Goal: Task Accomplishment & Management: Use online tool/utility

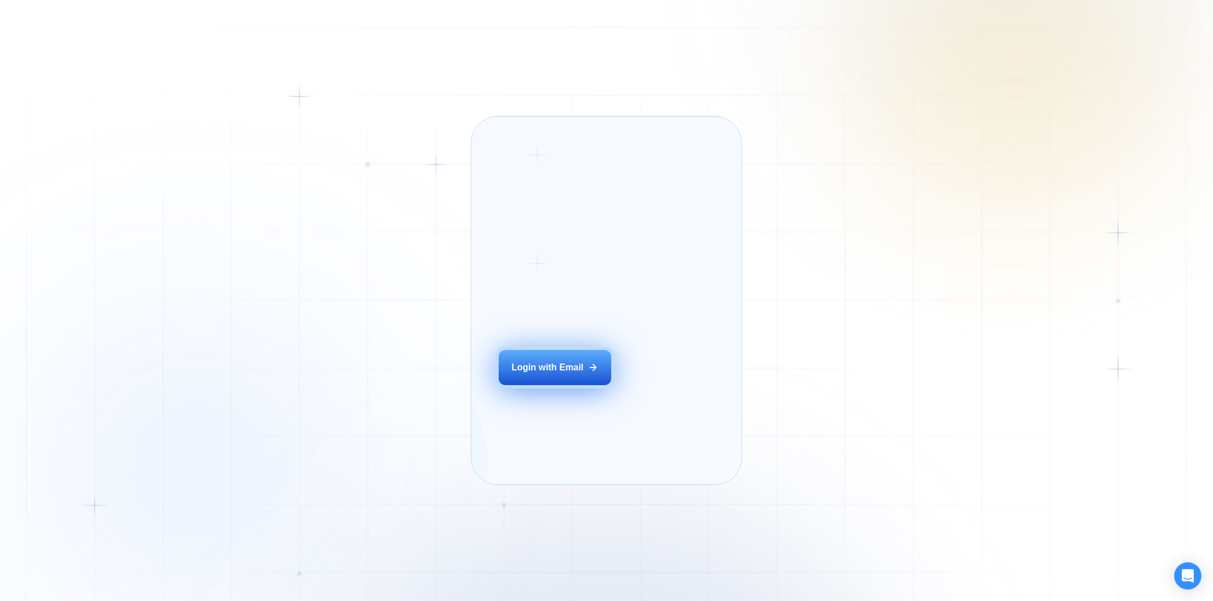
click at [546, 374] on div "Login with Email" at bounding box center [548, 368] width 72 height 13
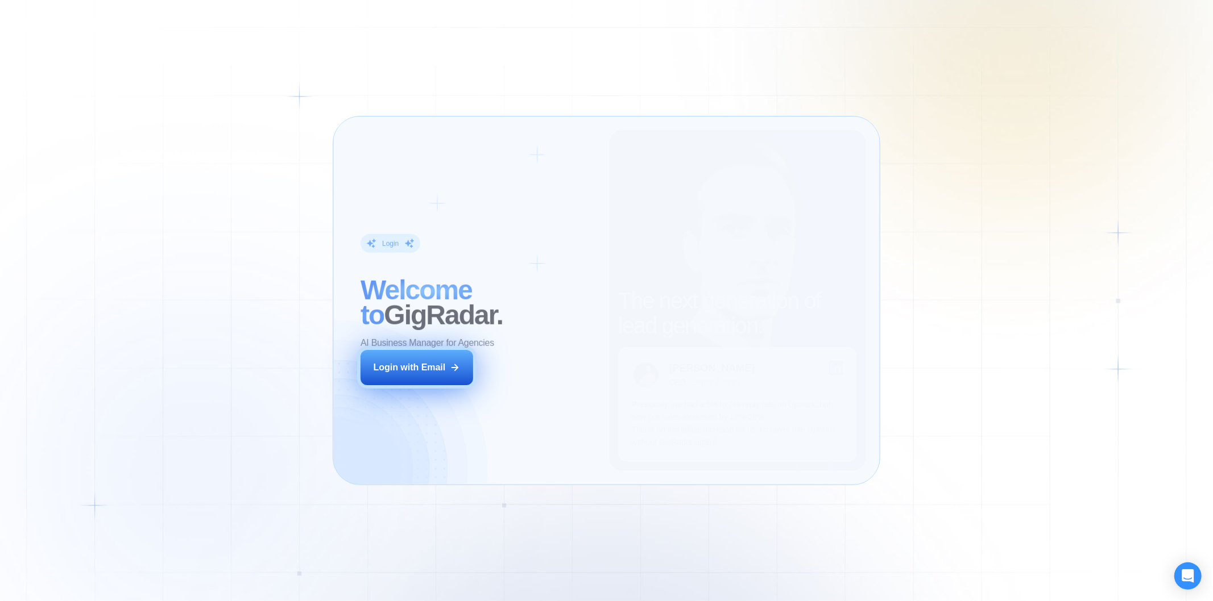
click at [469, 364] on button "Login with Email" at bounding box center [416, 367] width 113 height 35
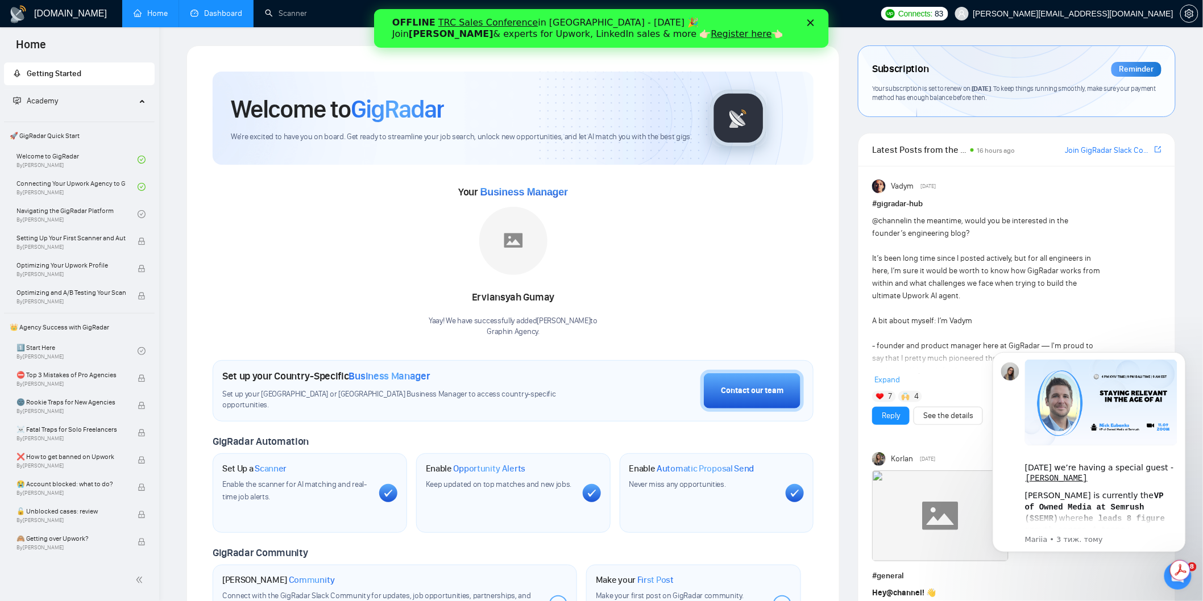
click at [214, 9] on link "Dashboard" at bounding box center [216, 14] width 52 height 10
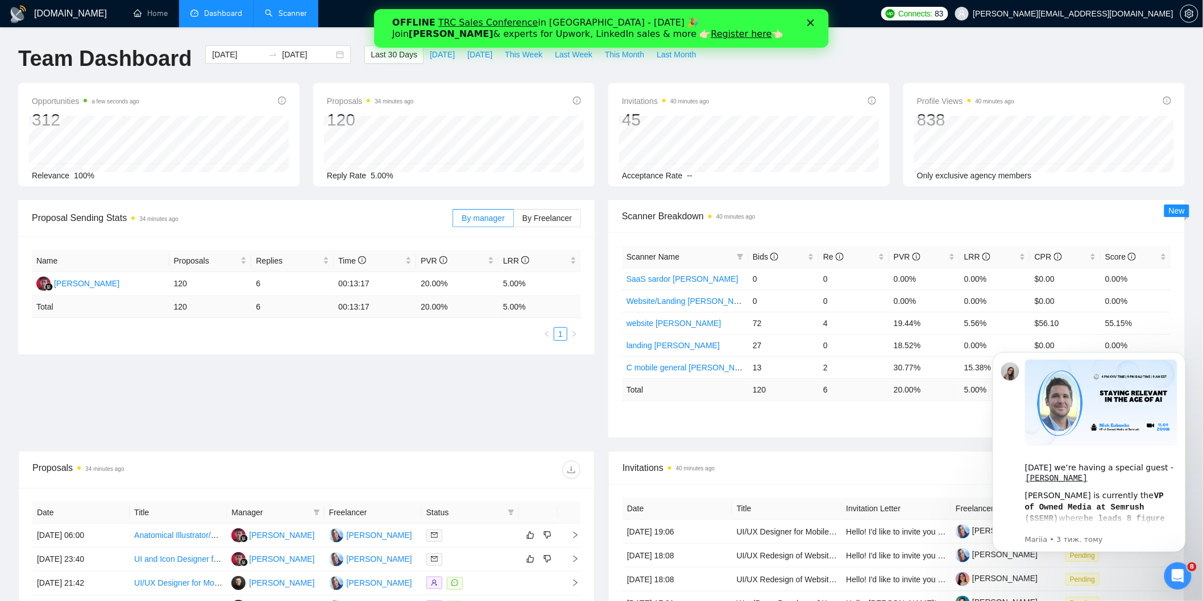
click at [300, 14] on link "Scanner" at bounding box center [286, 14] width 42 height 10
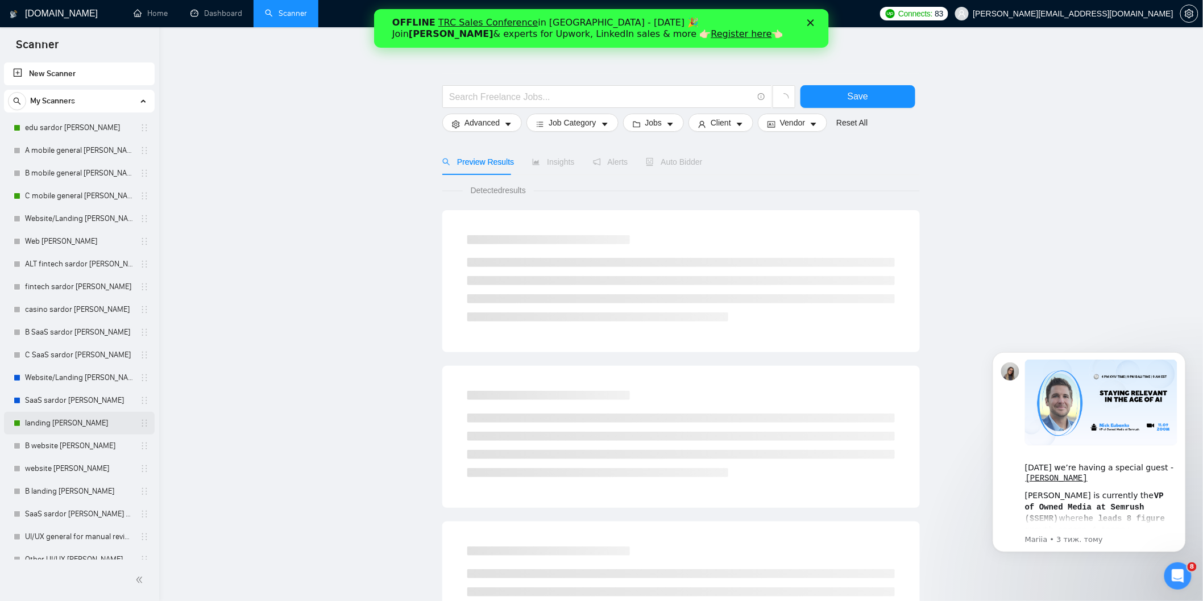
click at [64, 418] on link "landing [PERSON_NAME]" at bounding box center [79, 423] width 108 height 23
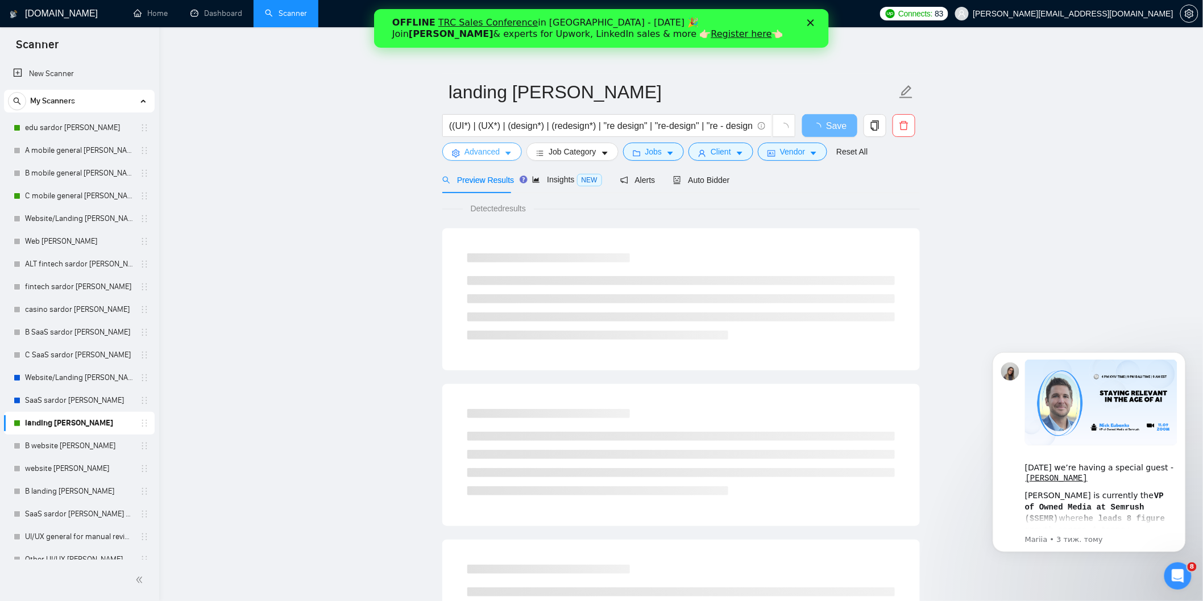
click at [496, 155] on span "Advanced" at bounding box center [481, 152] width 35 height 13
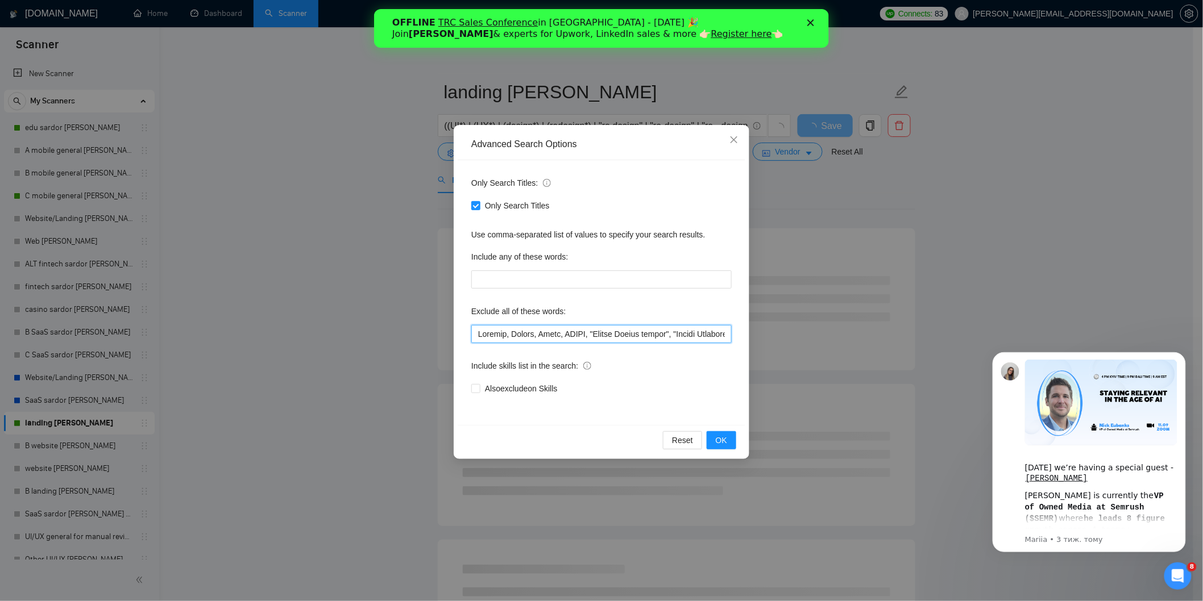
click at [480, 334] on input "text" at bounding box center [601, 334] width 260 height 18
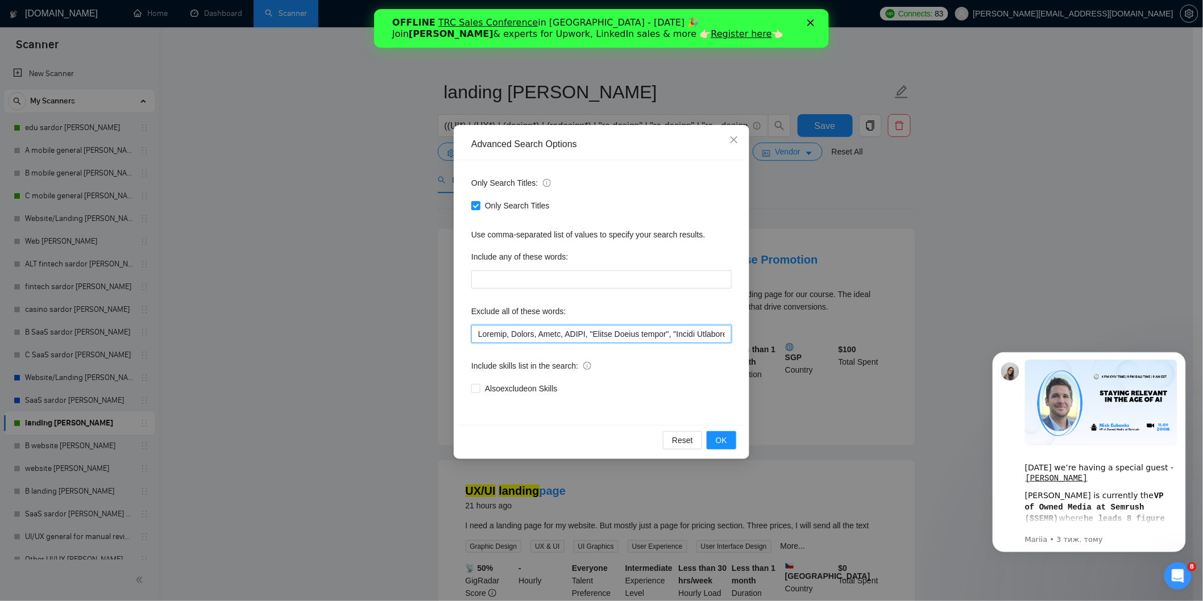
paste input "ClickFunnels"
type input "ClickFunnels, Blender, Weebly, Tilda, IONOS, "Annual Report design", "Annual In…"
click at [725, 442] on span "OK" at bounding box center [721, 440] width 11 height 13
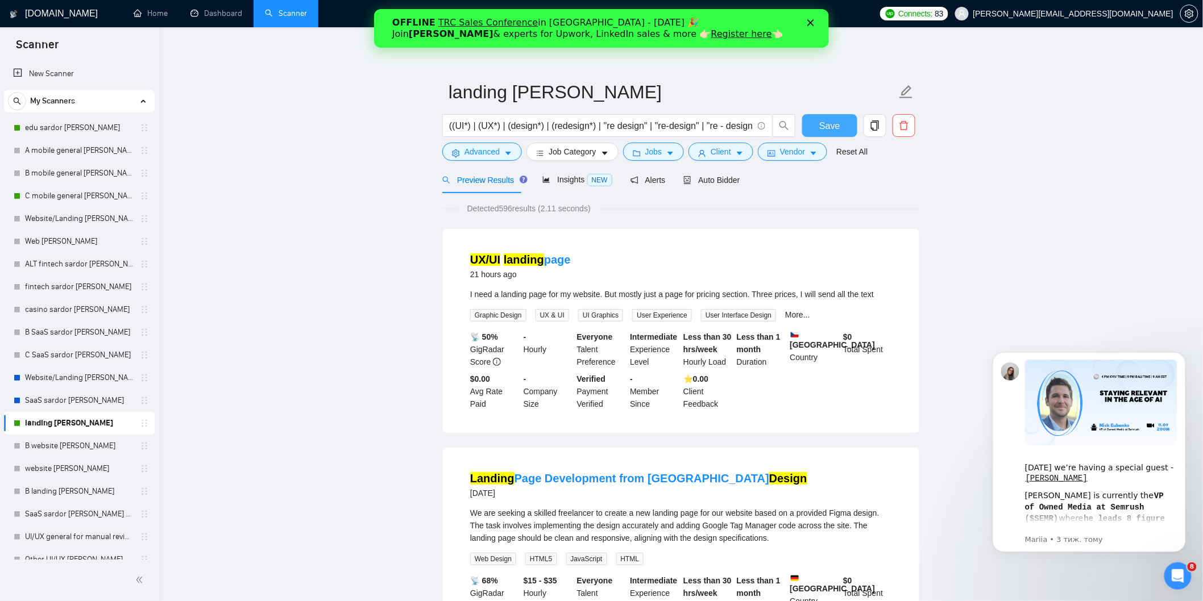
click at [842, 124] on button "Save" at bounding box center [829, 125] width 55 height 23
click at [817, 121] on button "Save" at bounding box center [829, 125] width 55 height 23
click at [45, 190] on link "C mobile general [PERSON_NAME]" at bounding box center [79, 196] width 108 height 23
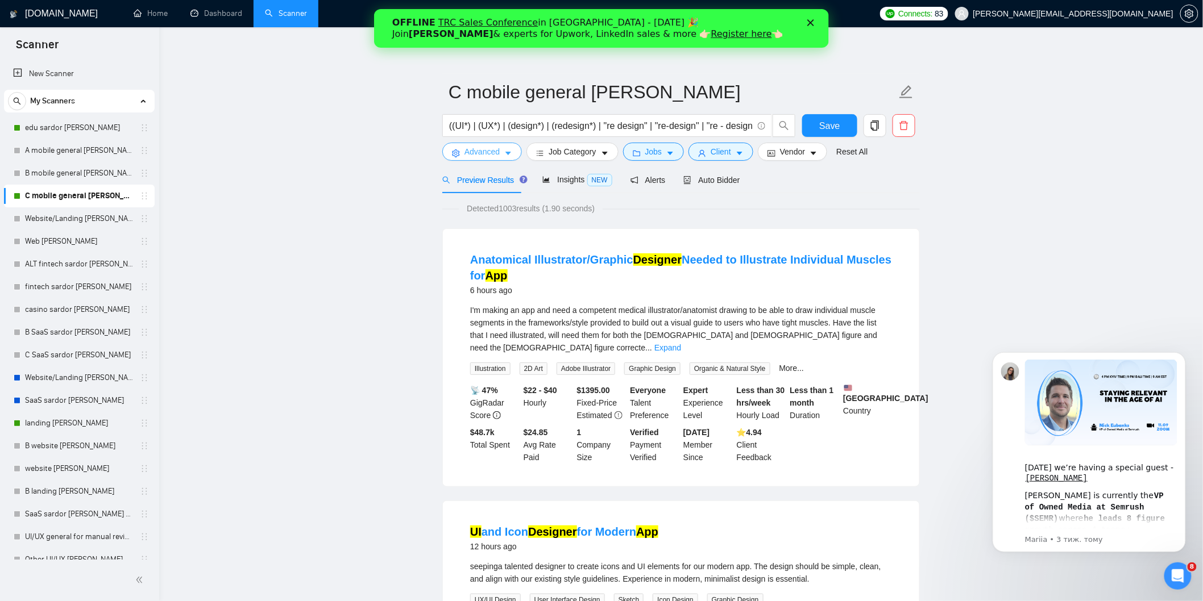
click at [496, 155] on span "Advanced" at bounding box center [481, 152] width 35 height 13
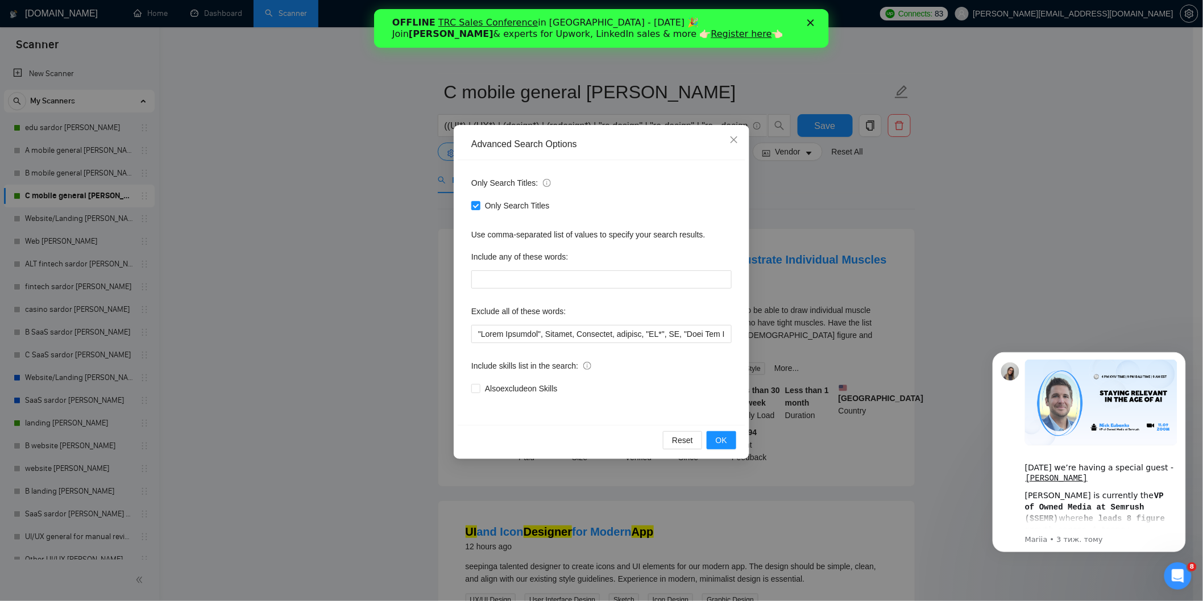
click at [470, 340] on div "Only Search Titles: Only Search Titles Use comma-separated list of values to sp…" at bounding box center [602, 292] width 288 height 265
click at [472, 337] on input "text" at bounding box center [601, 334] width 260 height 18
paste input "Illustrator"
click at [715, 438] on button "OK" at bounding box center [722, 440] width 30 height 18
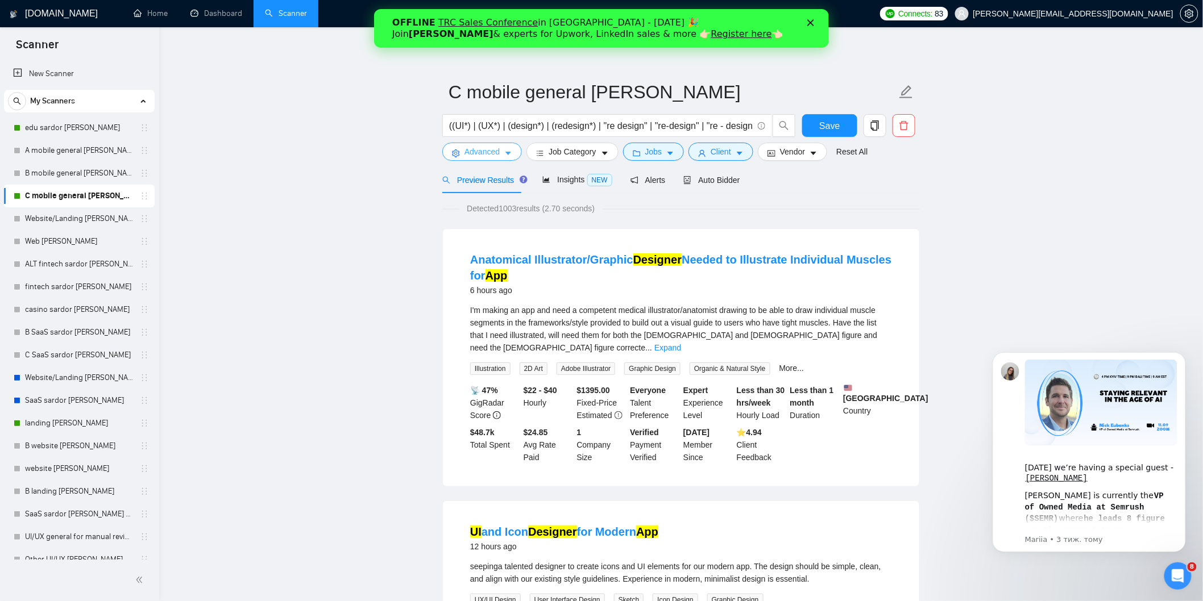
click at [478, 152] on span "Advanced" at bounding box center [481, 152] width 35 height 13
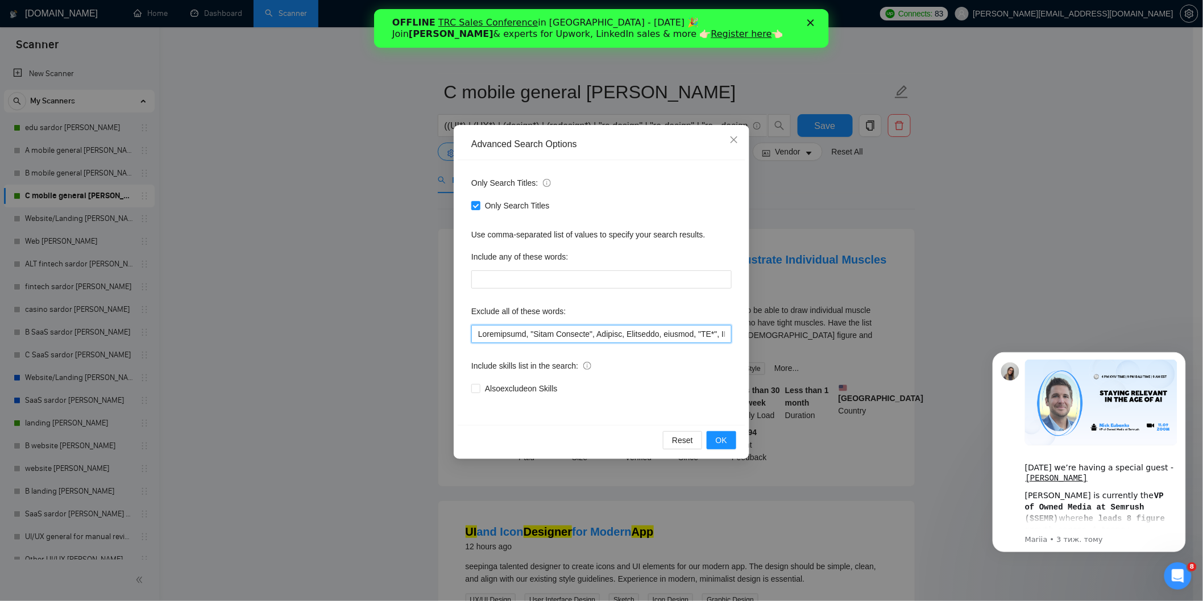
click at [510, 337] on input "text" at bounding box center [601, 334] width 260 height 18
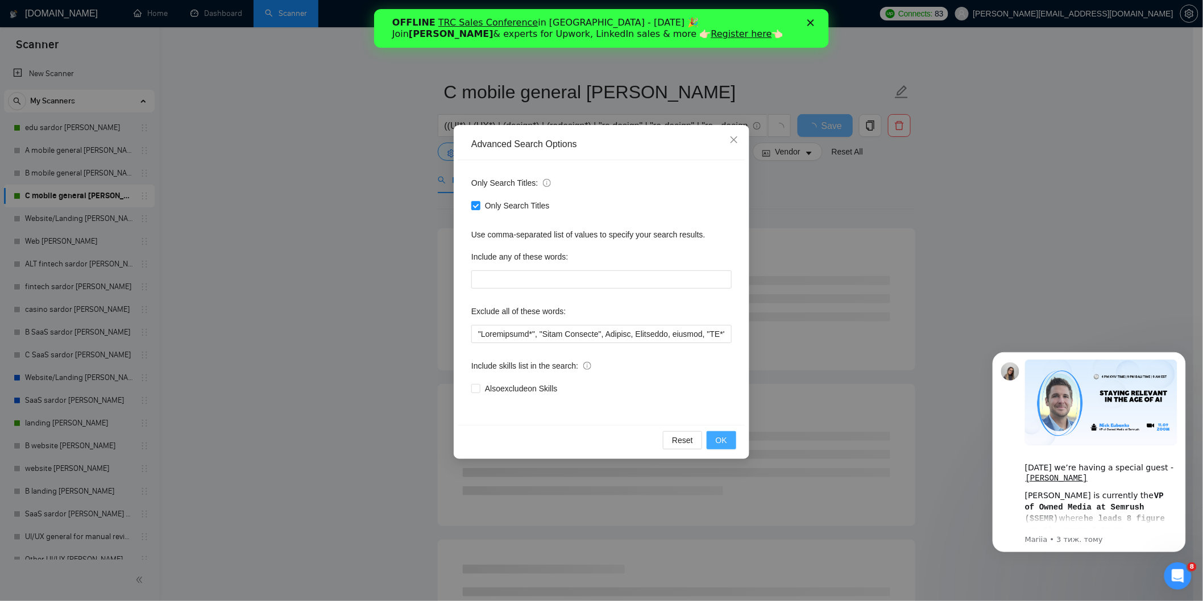
click at [725, 440] on span "OK" at bounding box center [721, 440] width 11 height 13
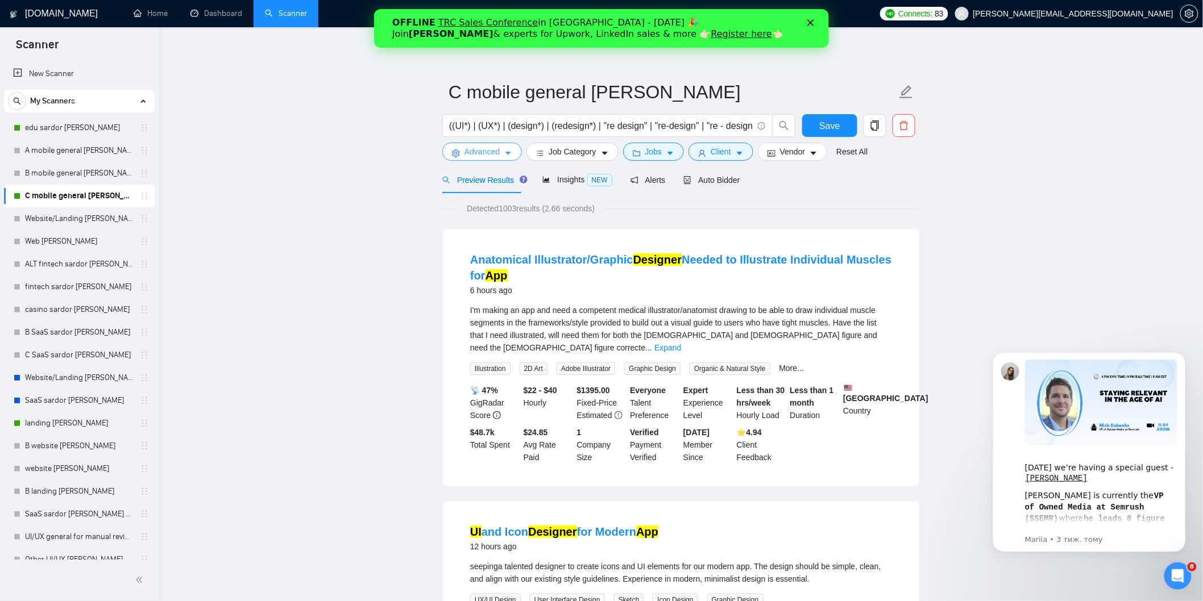
click at [493, 155] on span "Advanced" at bounding box center [481, 152] width 35 height 13
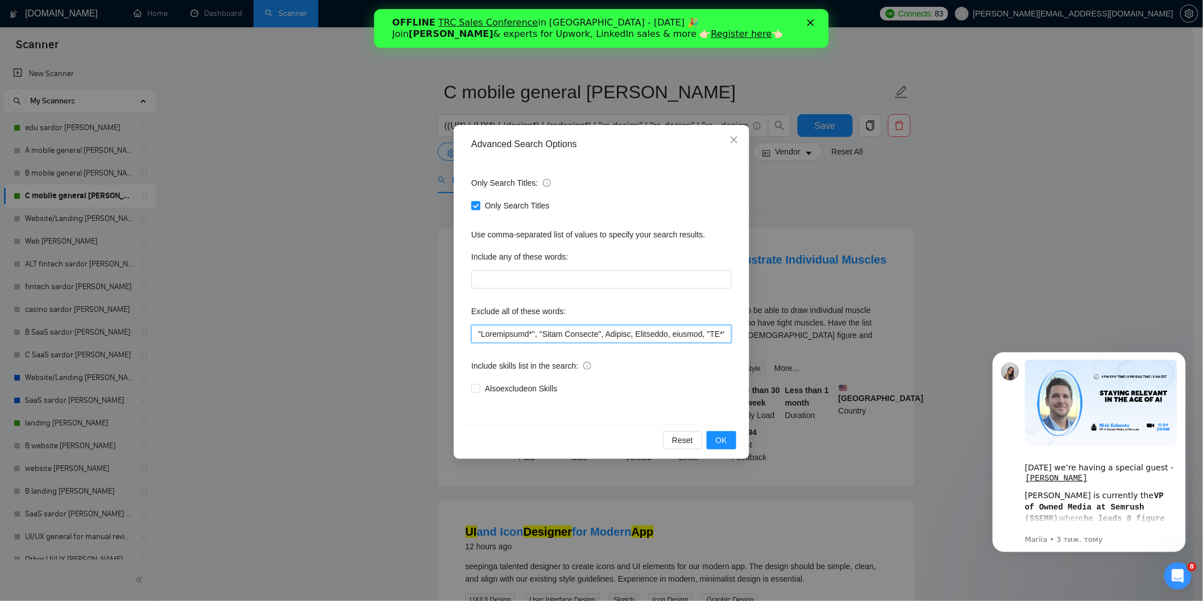
click at [518, 336] on input "text" at bounding box center [601, 334] width 260 height 18
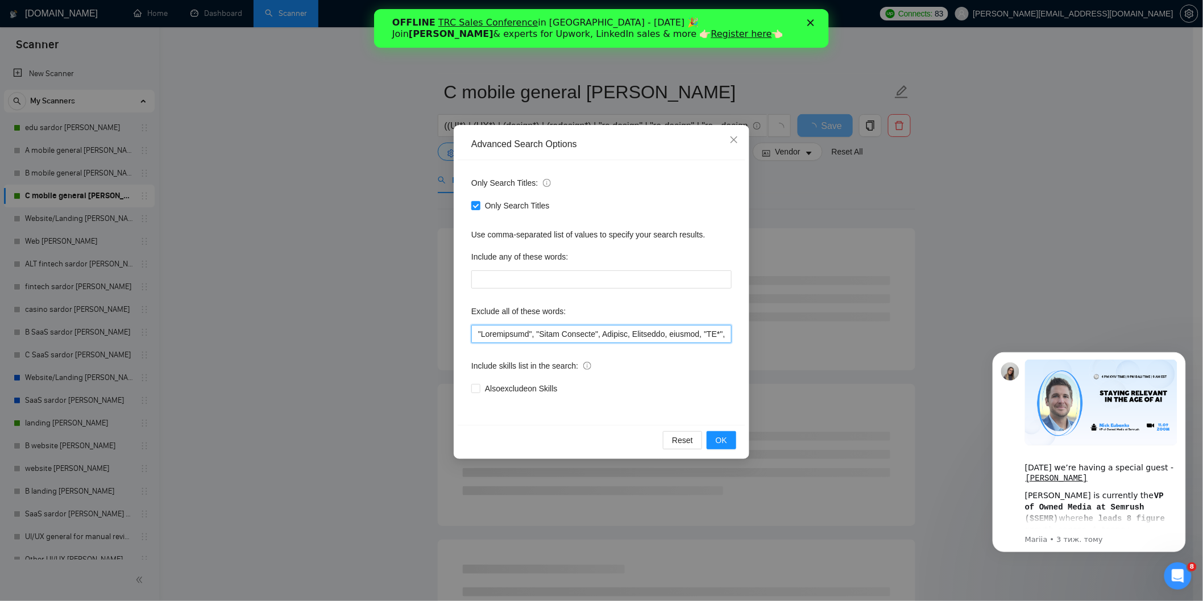
click at [479, 334] on input "text" at bounding box center [601, 334] width 260 height 18
click at [513, 334] on input "text" at bounding box center [601, 334] width 260 height 18
click at [716, 438] on span "OK" at bounding box center [721, 440] width 11 height 13
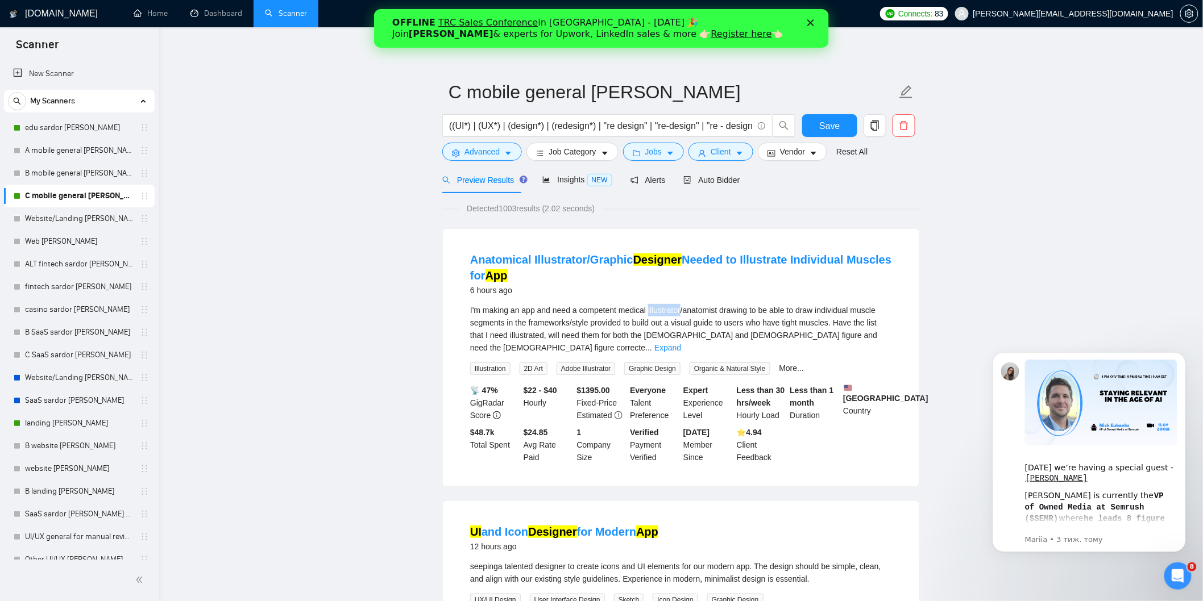
drag, startPoint x: 649, startPoint y: 310, endPoint x: 683, endPoint y: 314, distance: 34.3
click at [683, 314] on span "I'm making an app and need a competent medical illustrator/anatomist drawing to…" at bounding box center [673, 329] width 407 height 47
click at [713, 296] on div "6 hours ago" at bounding box center [681, 291] width 422 height 14
click at [681, 343] on link "Expand" at bounding box center [667, 347] width 27 height 9
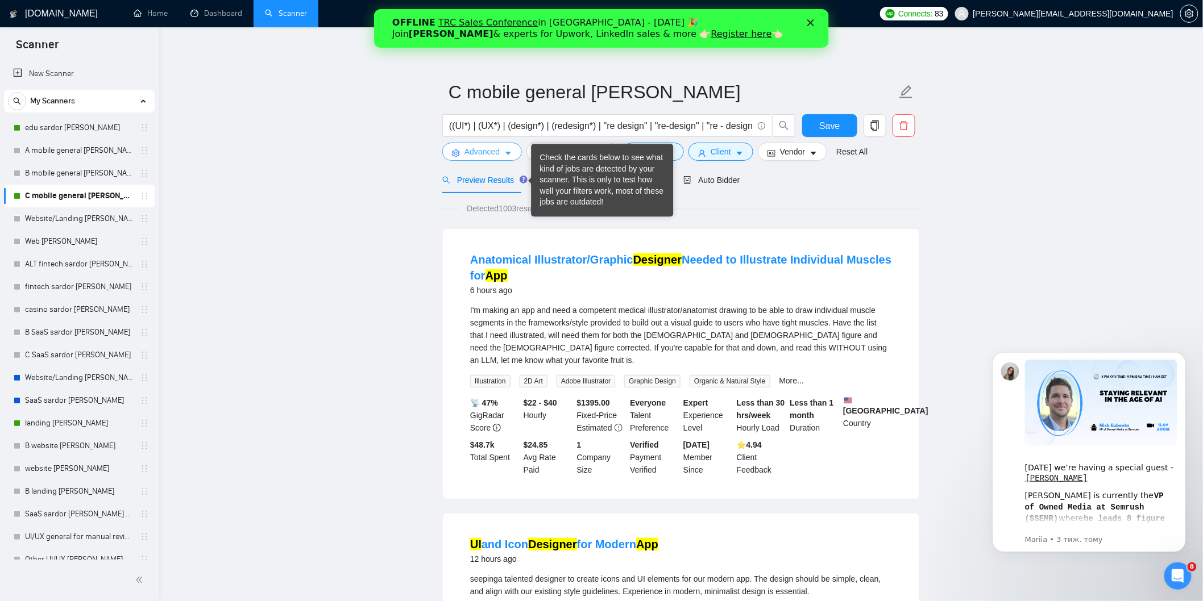
click at [495, 152] on span "Advanced" at bounding box center [481, 152] width 35 height 13
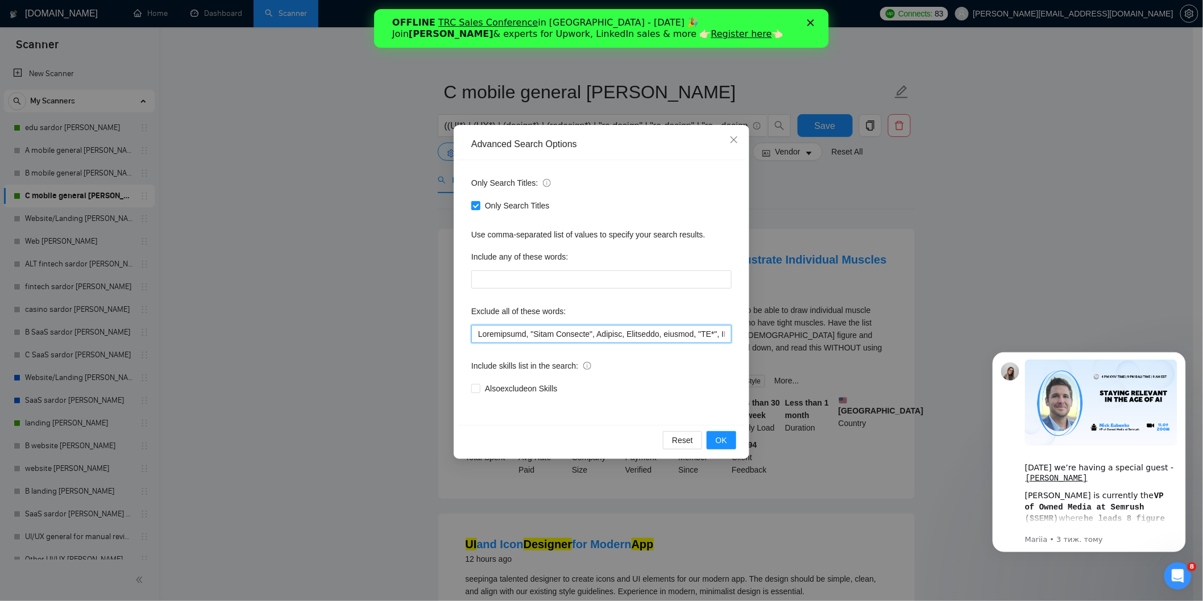
click at [512, 331] on input "text" at bounding box center [601, 334] width 260 height 18
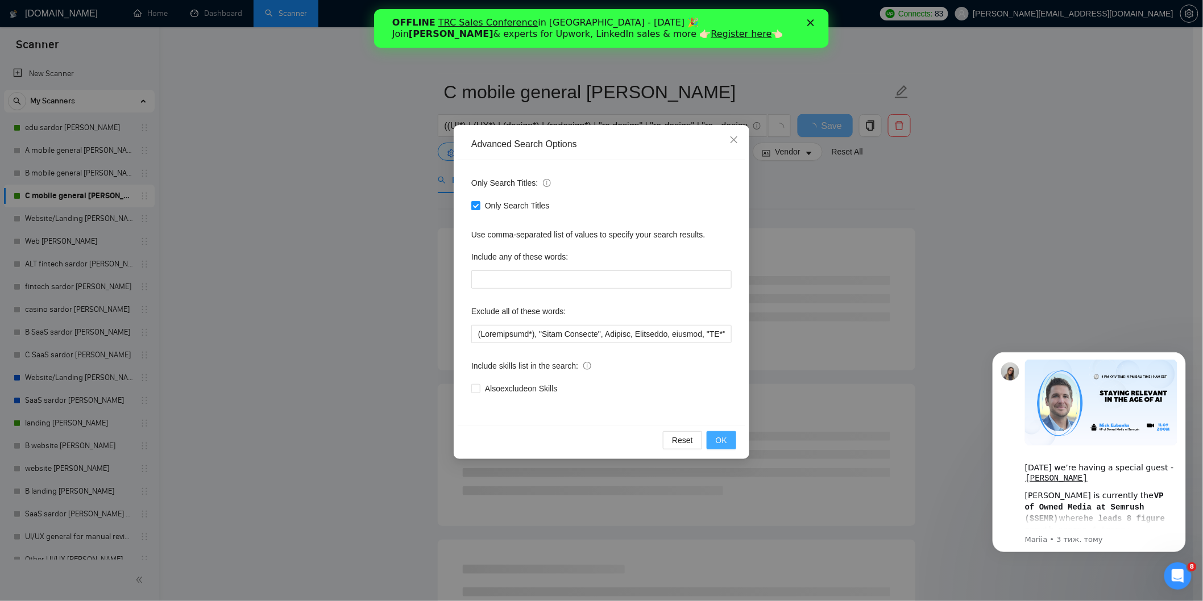
click at [723, 443] on span "OK" at bounding box center [721, 440] width 11 height 13
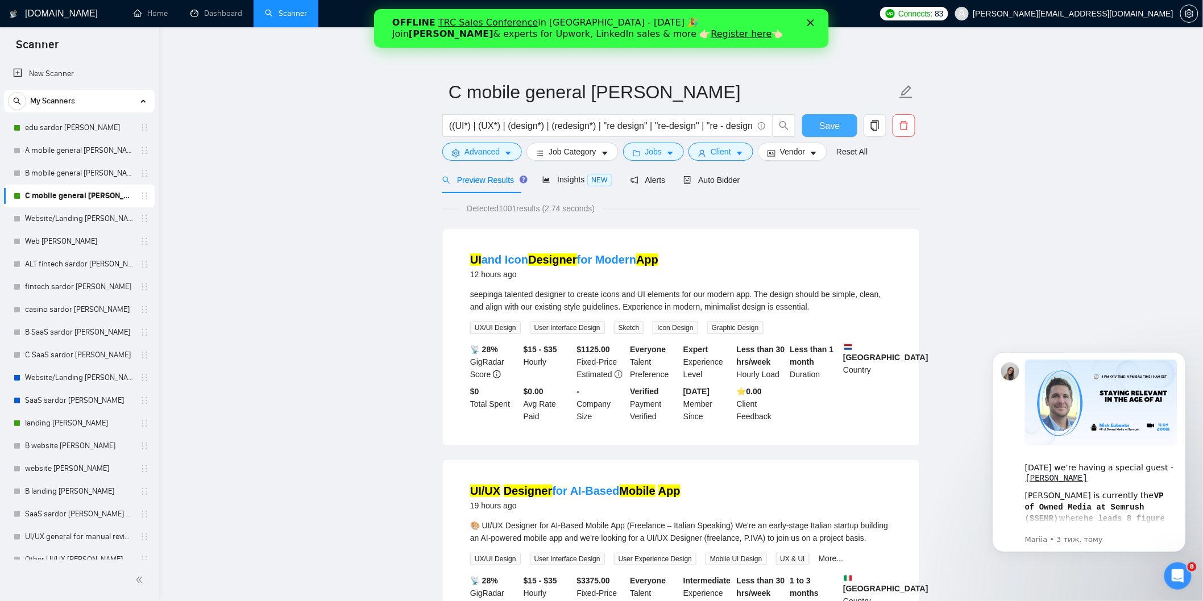
click at [834, 129] on span "Save" at bounding box center [829, 126] width 20 height 14
click at [500, 149] on button "Advanced" at bounding box center [482, 152] width 80 height 18
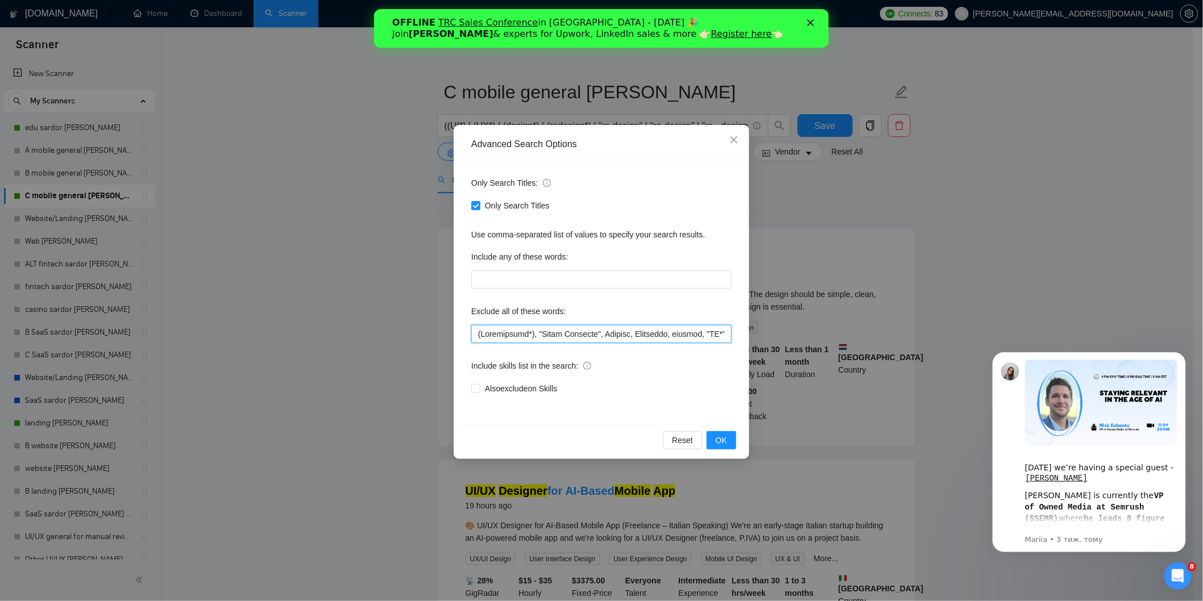
drag, startPoint x: 474, startPoint y: 339, endPoint x: 520, endPoint y: 338, distance: 46.1
click at [520, 338] on input "text" at bounding box center [601, 334] width 260 height 18
click at [726, 447] on button "OK" at bounding box center [722, 440] width 30 height 18
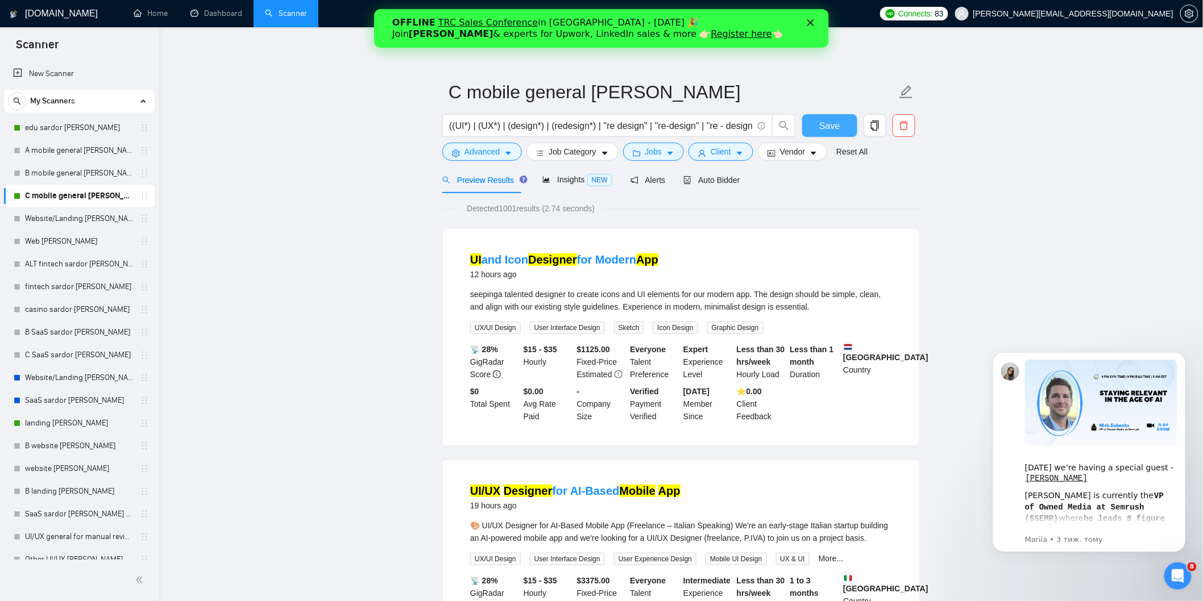
click at [845, 126] on button "Save" at bounding box center [829, 125] width 55 height 23
click at [502, 148] on button "Advanced" at bounding box center [482, 152] width 80 height 18
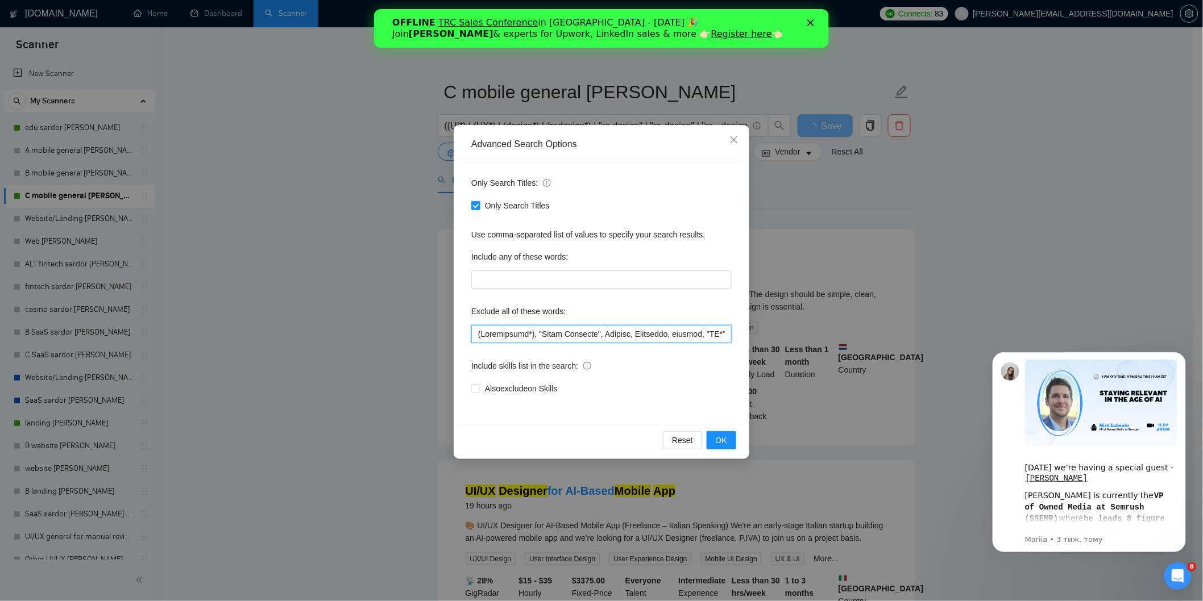
click at [678, 338] on input "text" at bounding box center [601, 334] width 260 height 18
click at [634, 335] on input "text" at bounding box center [601, 334] width 260 height 18
type input "(Illustrator*), "Sound Designer", Blender, Streamlit, banking, "Meta Ads Design…"
click at [728, 436] on button "OK" at bounding box center [722, 440] width 30 height 18
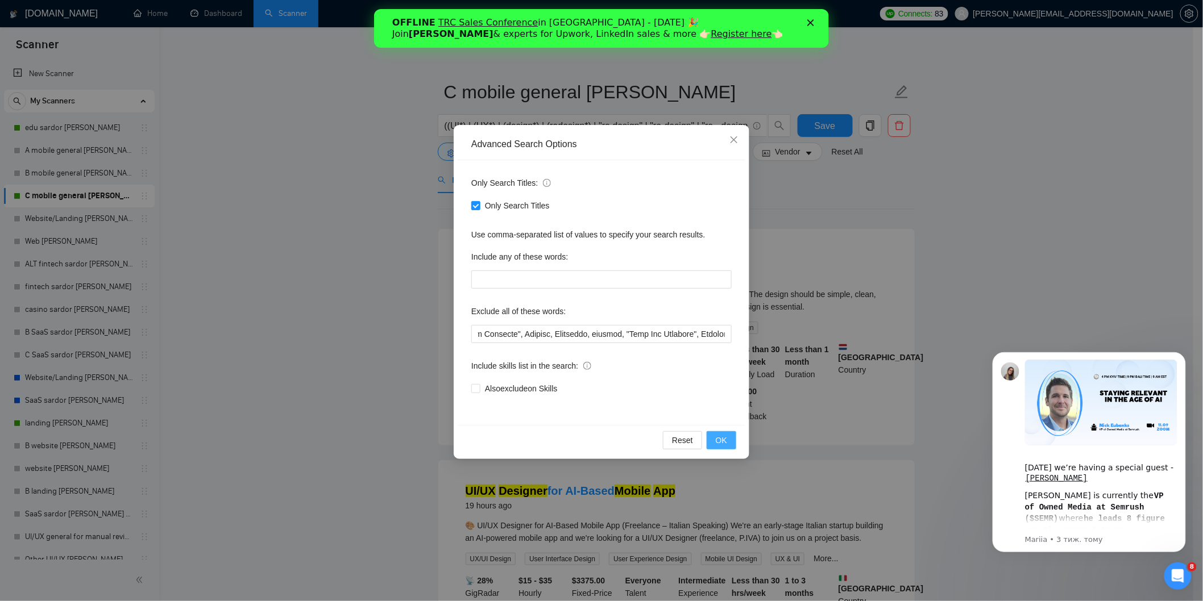
scroll to position [0, 0]
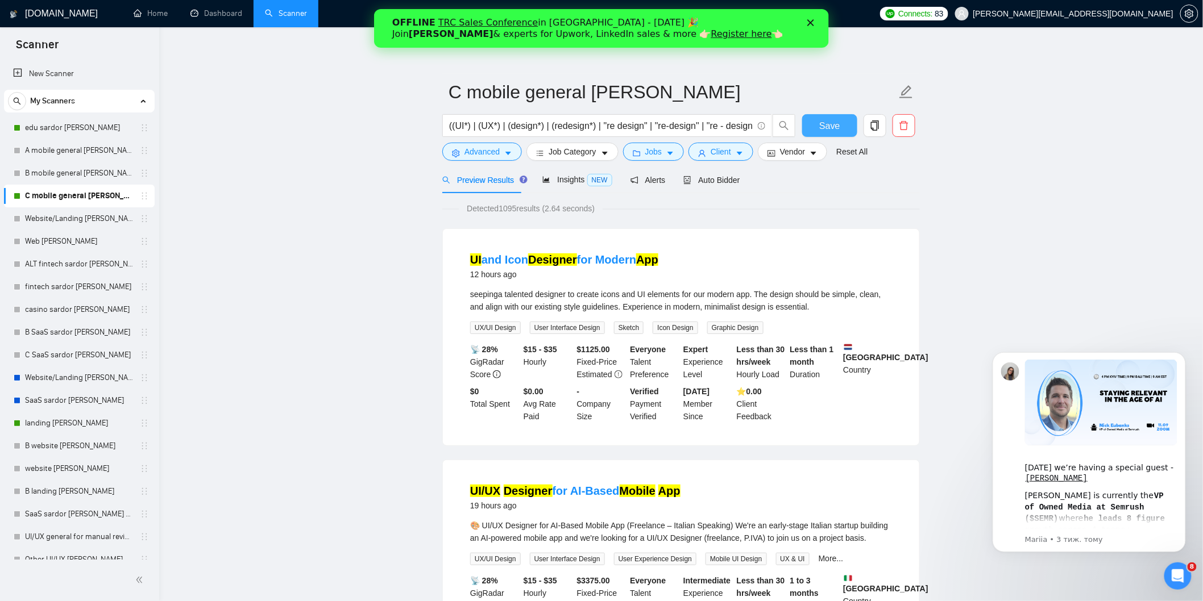
click at [827, 127] on span "Save" at bounding box center [829, 126] width 20 height 14
click at [84, 122] on link "edu sardor [PERSON_NAME]" at bounding box center [79, 128] width 108 height 23
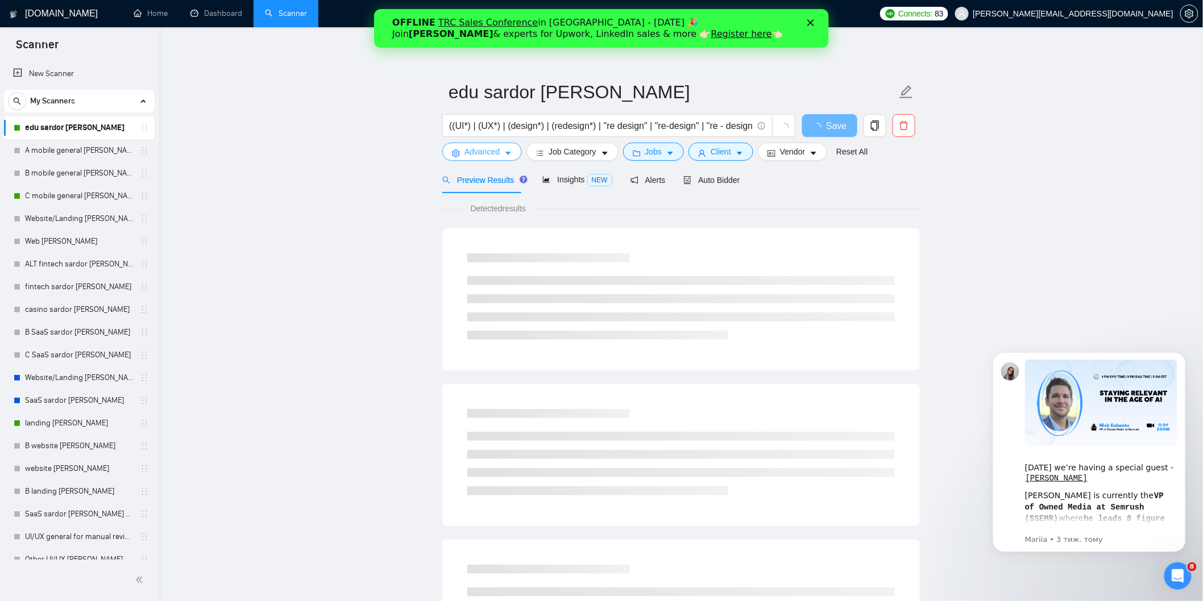
click at [492, 155] on span "Advanced" at bounding box center [481, 152] width 35 height 13
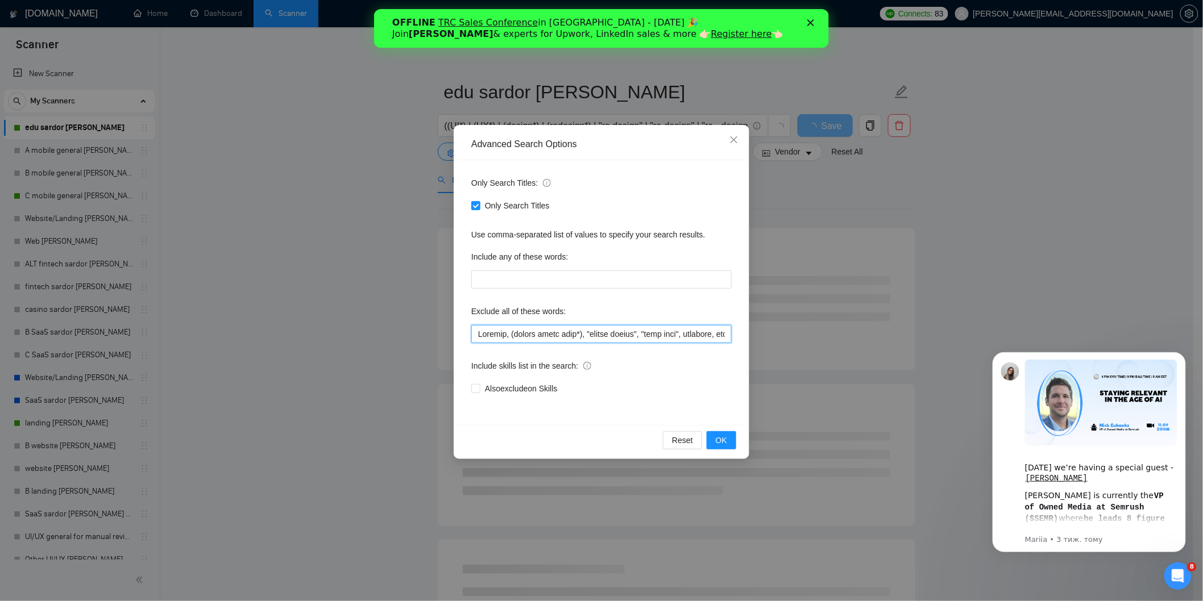
click at [478, 335] on input "text" at bounding box center [601, 334] width 260 height 18
paste input "(Illustrator*)"
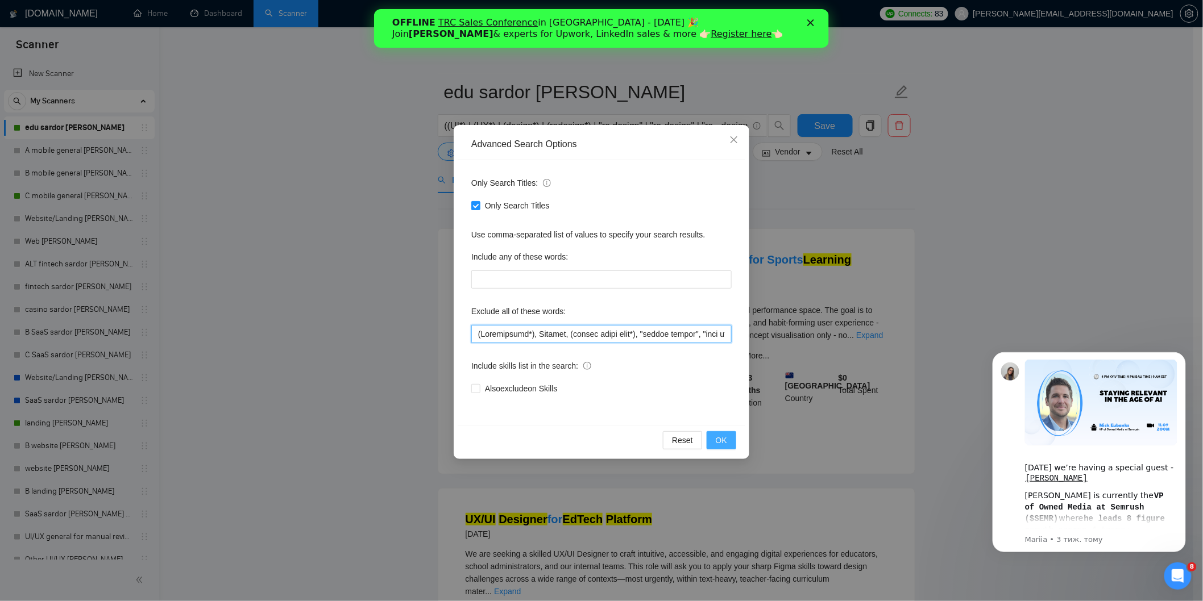
type input "(Illustrator*), Blender, (social media post*), "design patent", "home page", ho…"
click at [728, 435] on button "OK" at bounding box center [722, 440] width 30 height 18
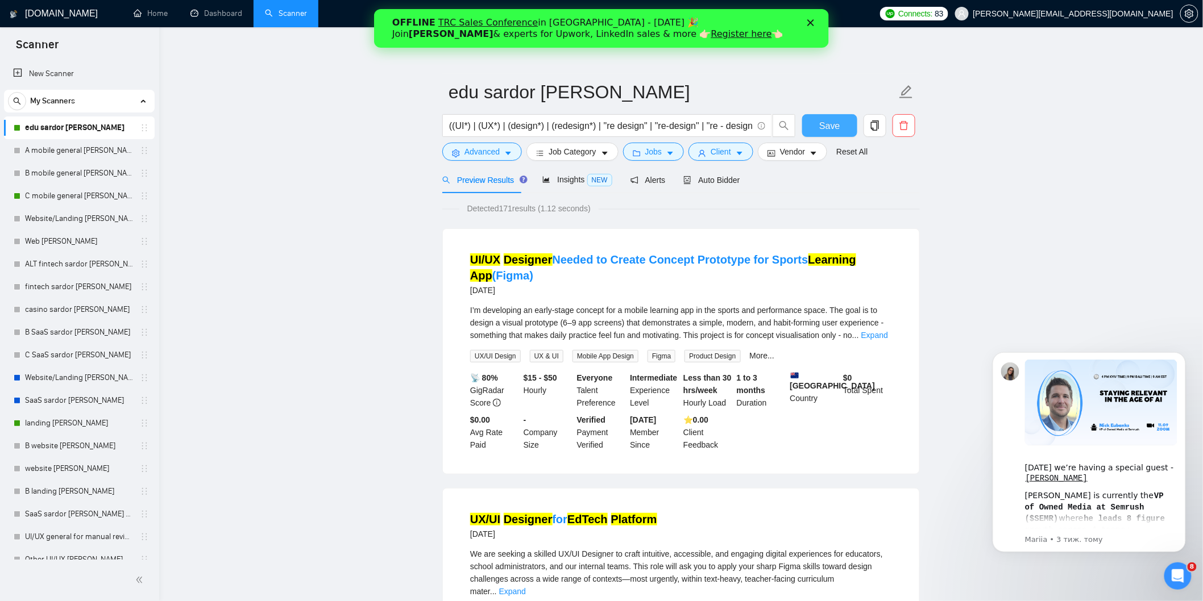
click at [827, 121] on span "Save" at bounding box center [829, 126] width 20 height 14
